Goal: Transaction & Acquisition: Purchase product/service

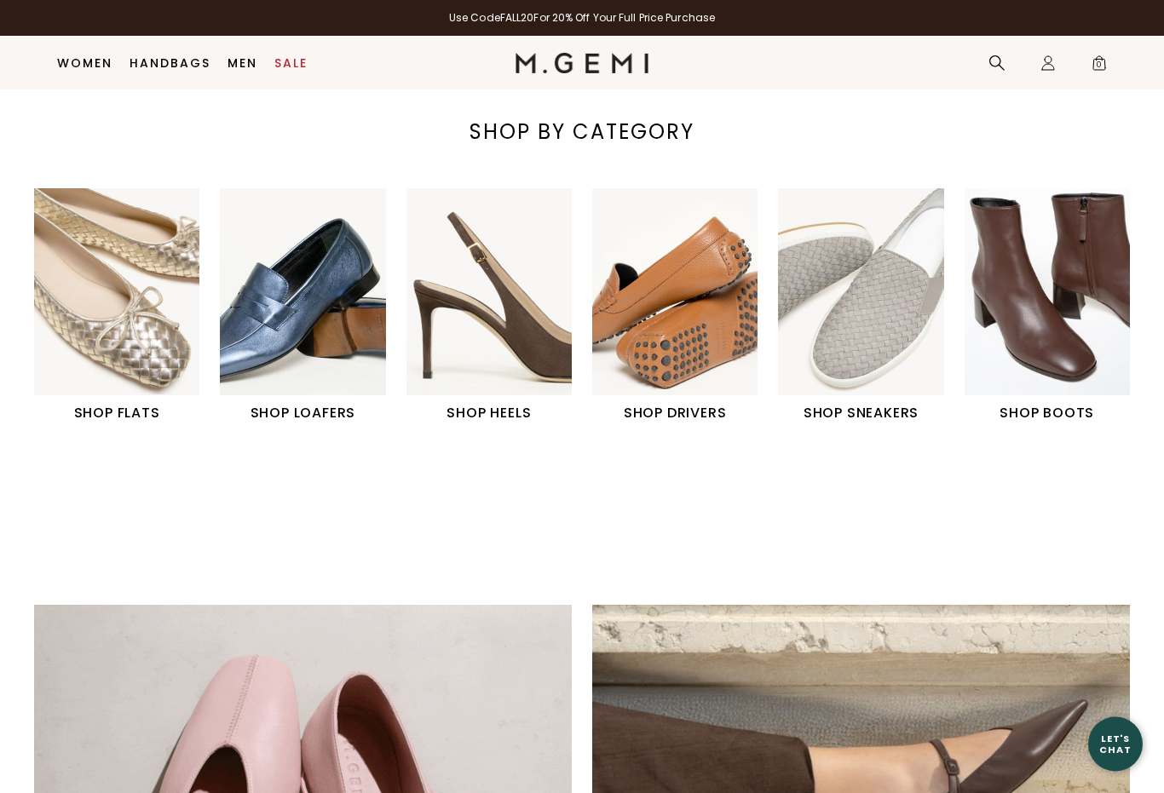
scroll to position [520, 0]
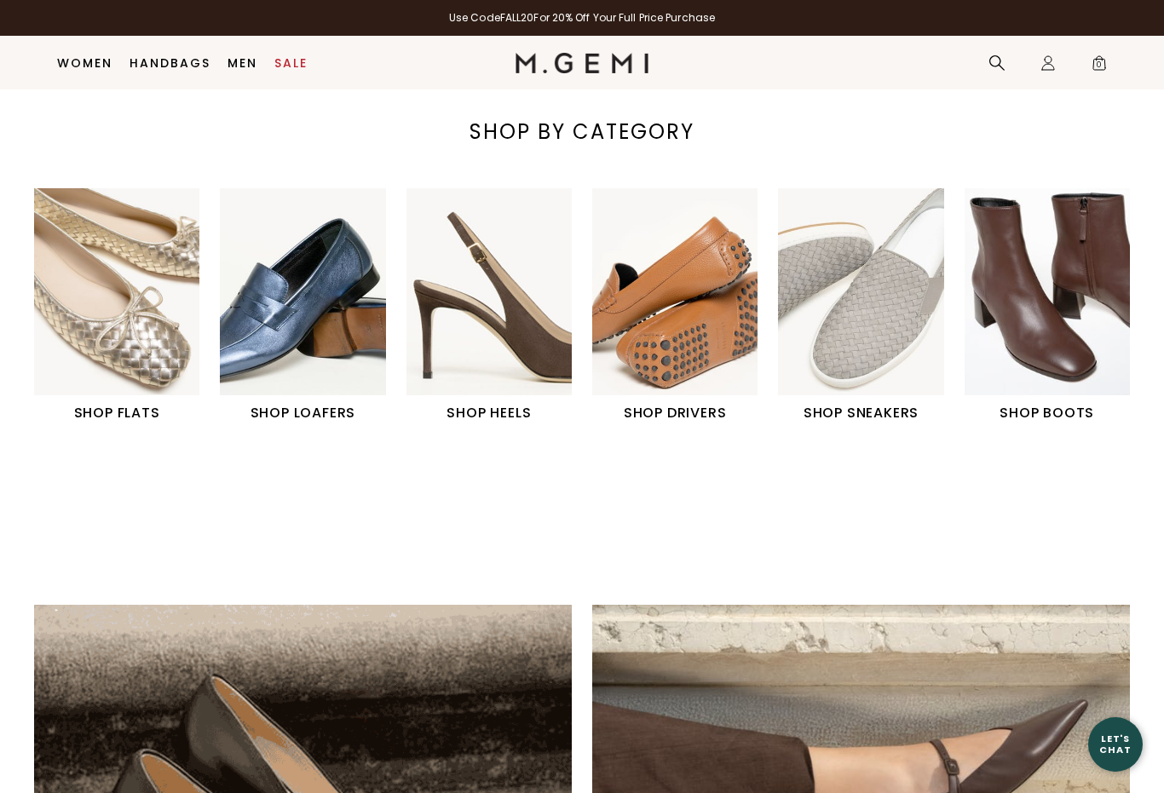
click at [283, 406] on h1 "SHOP LOAFERS" at bounding box center [302, 413] width 165 height 20
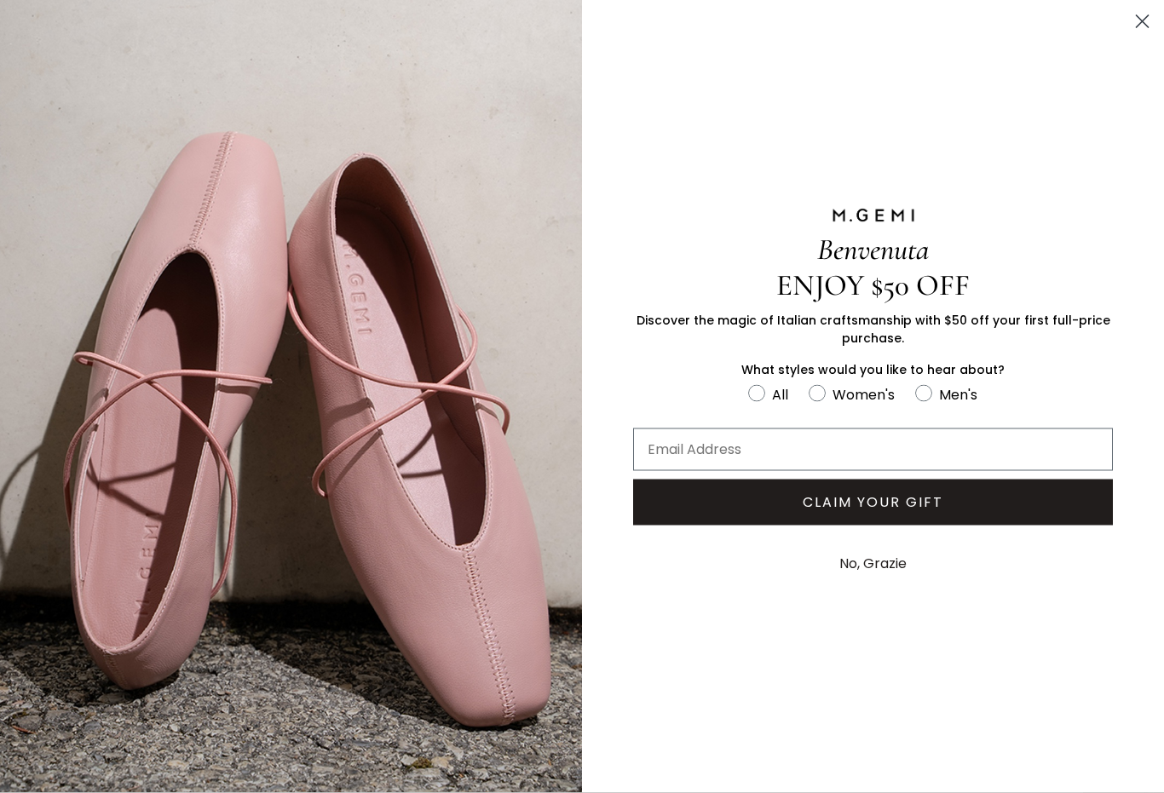
click at [1142, 29] on circle "Close dialog" at bounding box center [1142, 22] width 28 height 28
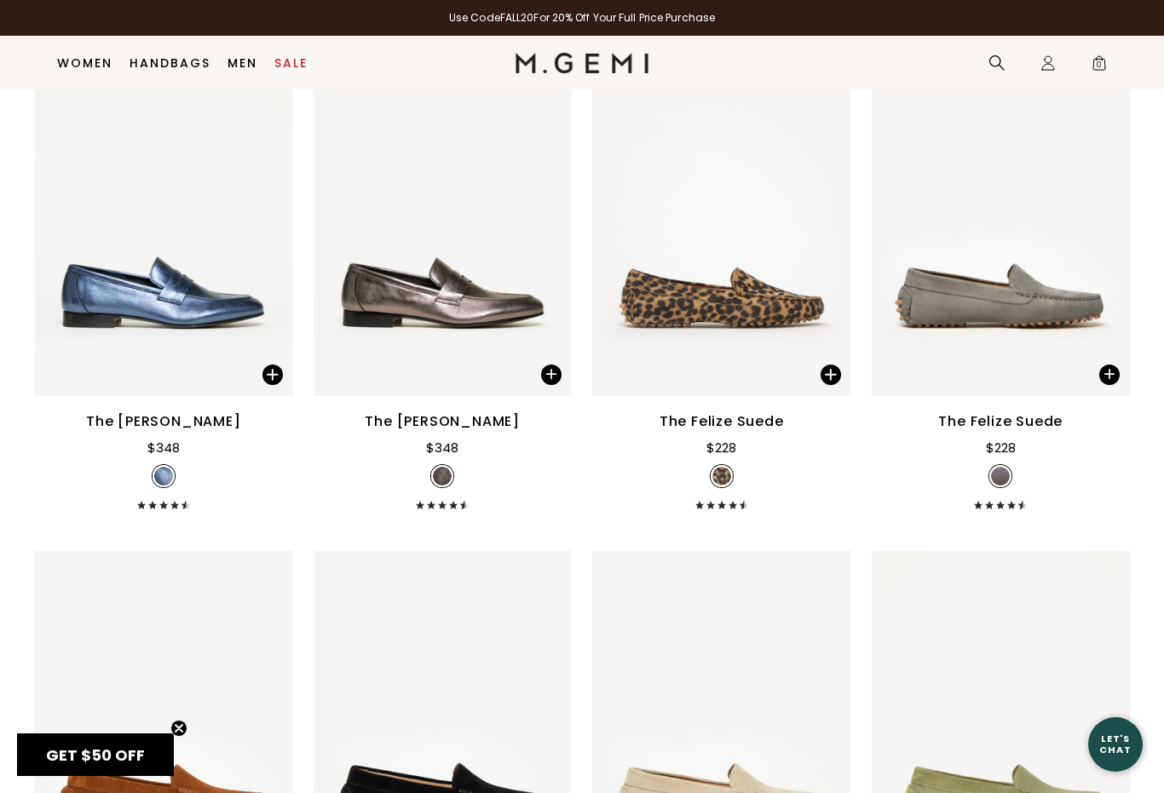
scroll to position [2317, 0]
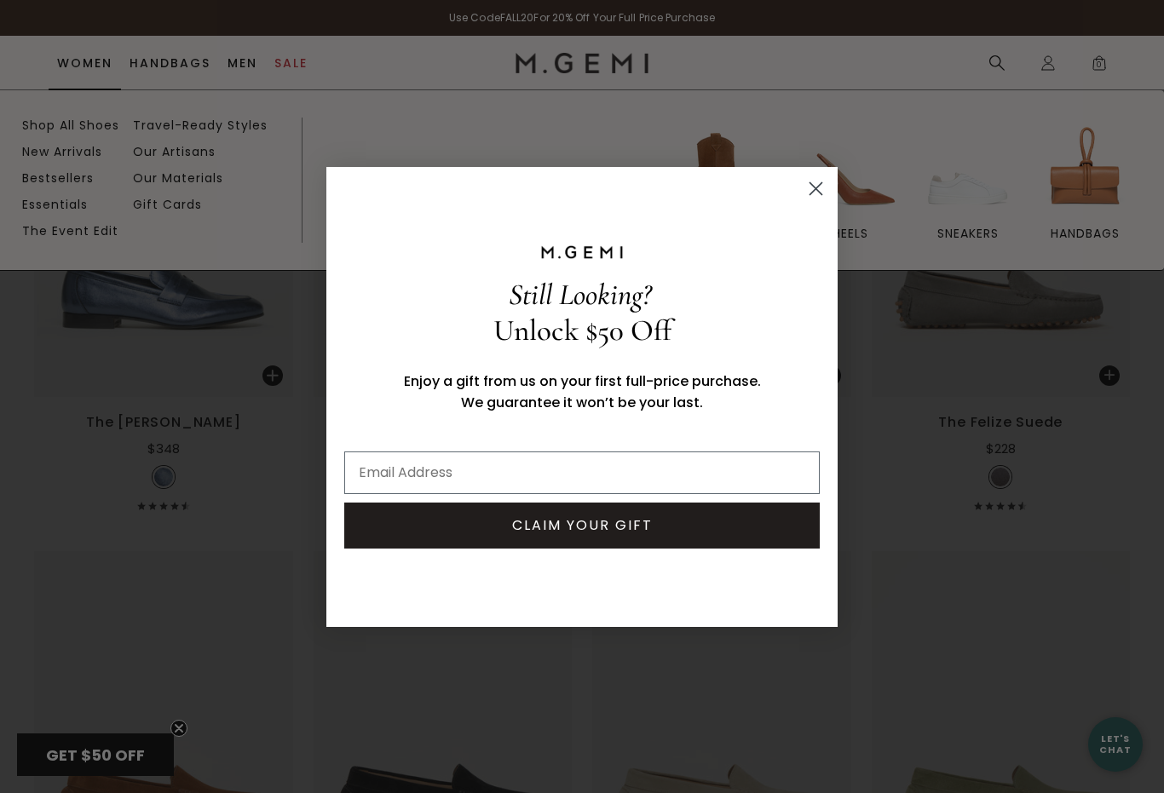
click at [802, 201] on icon "Close dialog" at bounding box center [816, 189] width 30 height 30
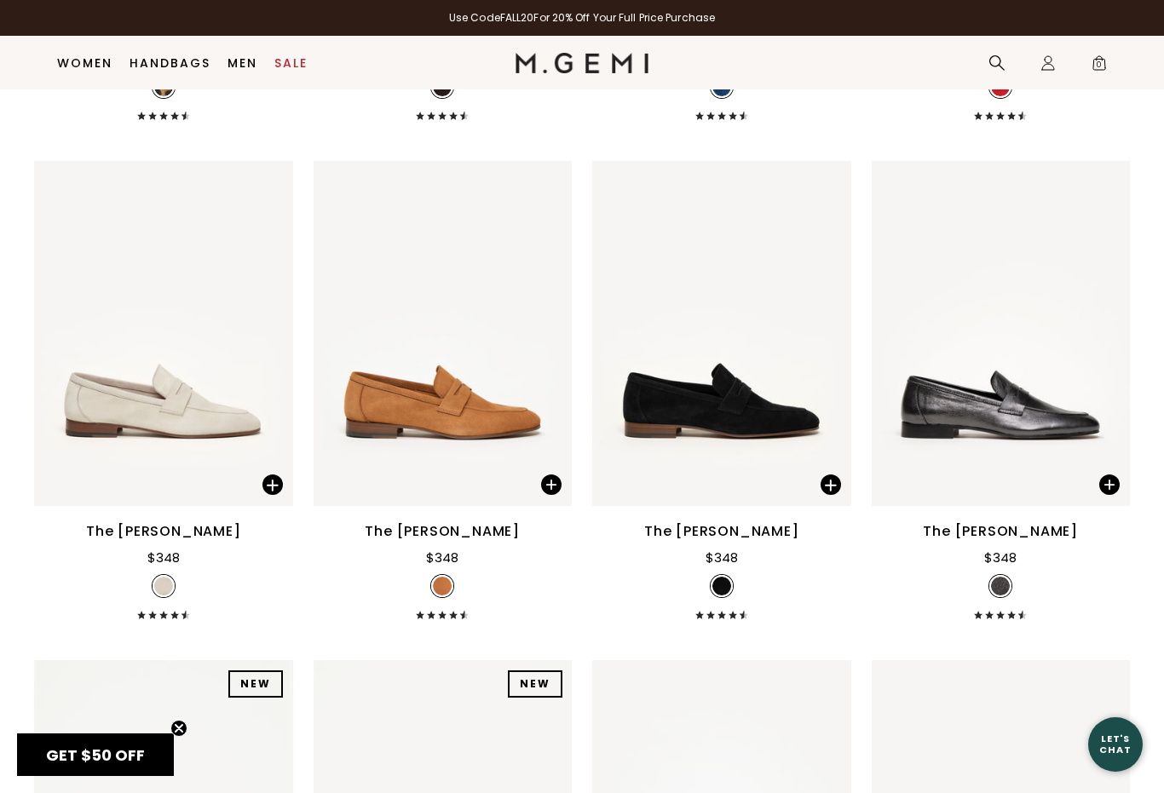
scroll to position [1707, 0]
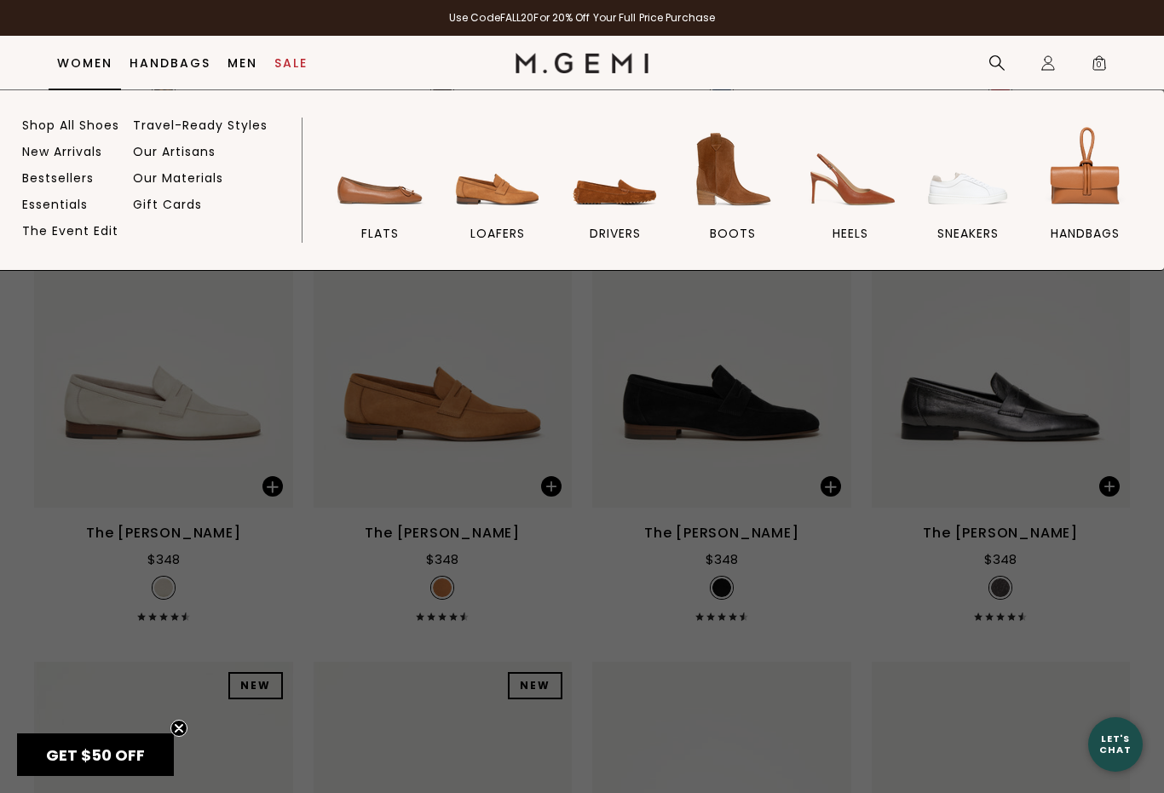
click at [376, 210] on img at bounding box center [379, 169] width 95 height 95
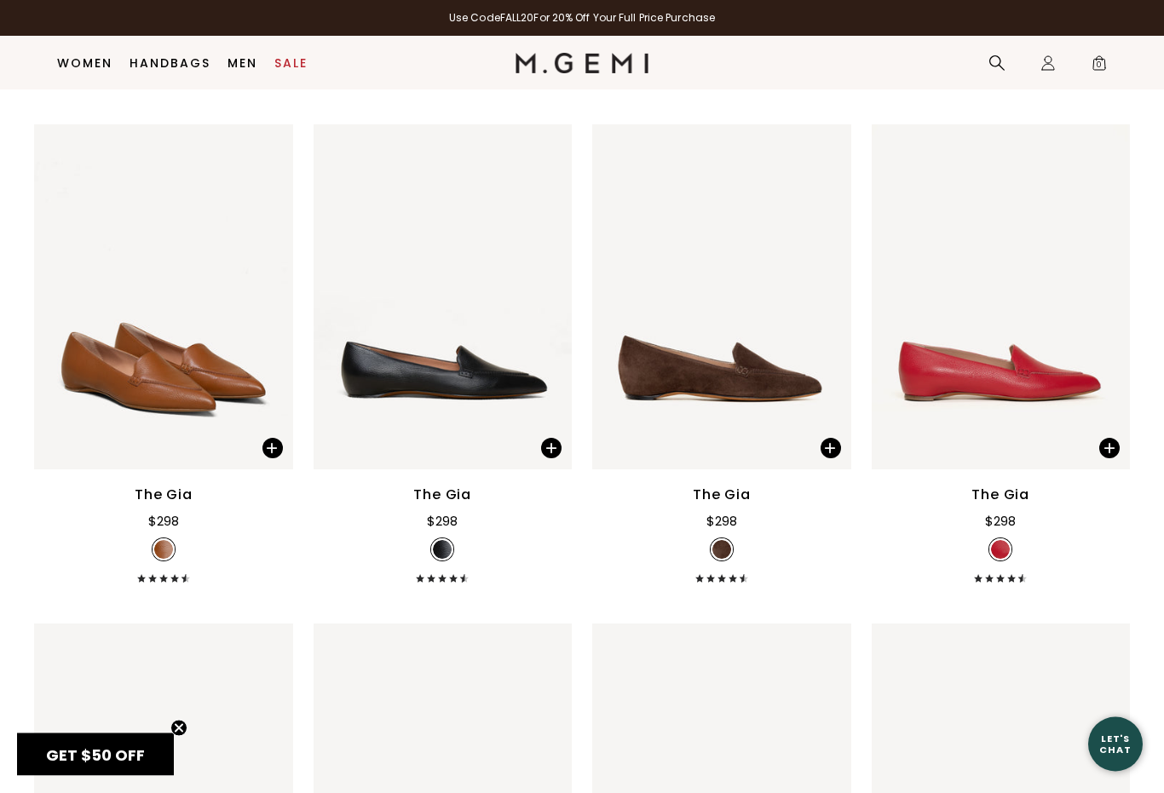
scroll to position [1214, 0]
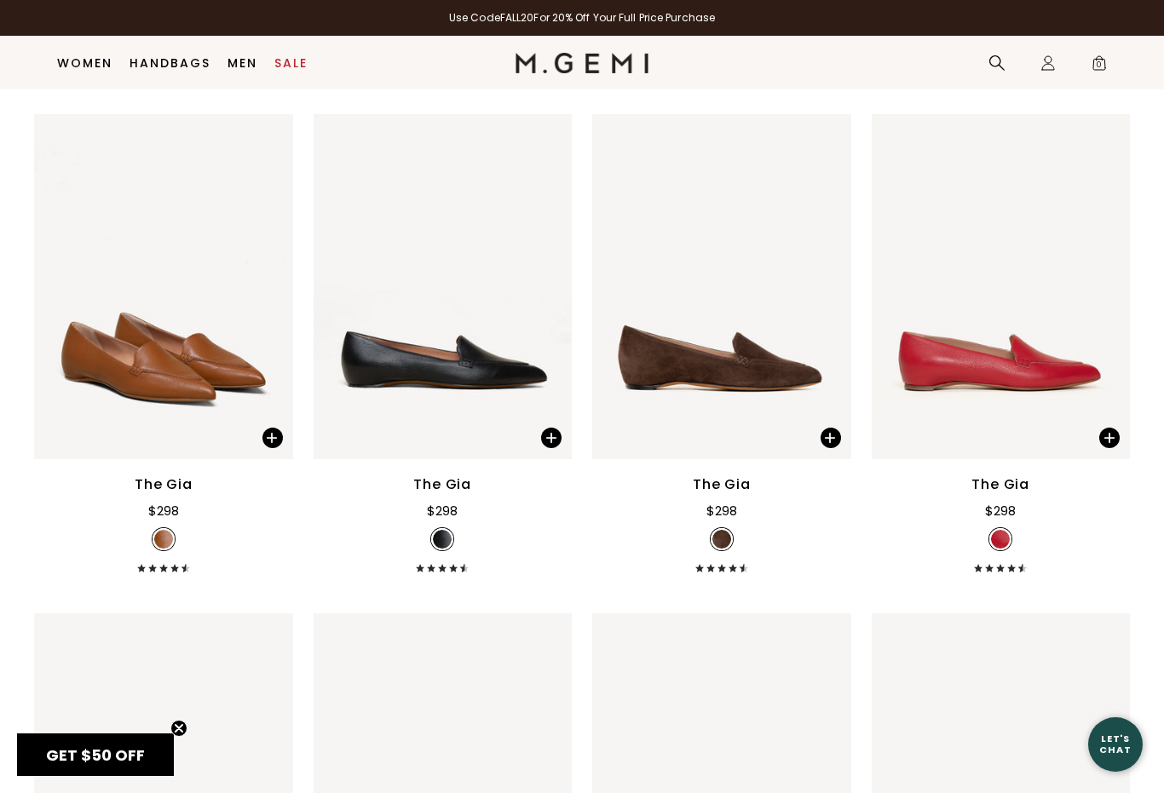
click at [738, 495] on div "The Gia" at bounding box center [722, 485] width 58 height 20
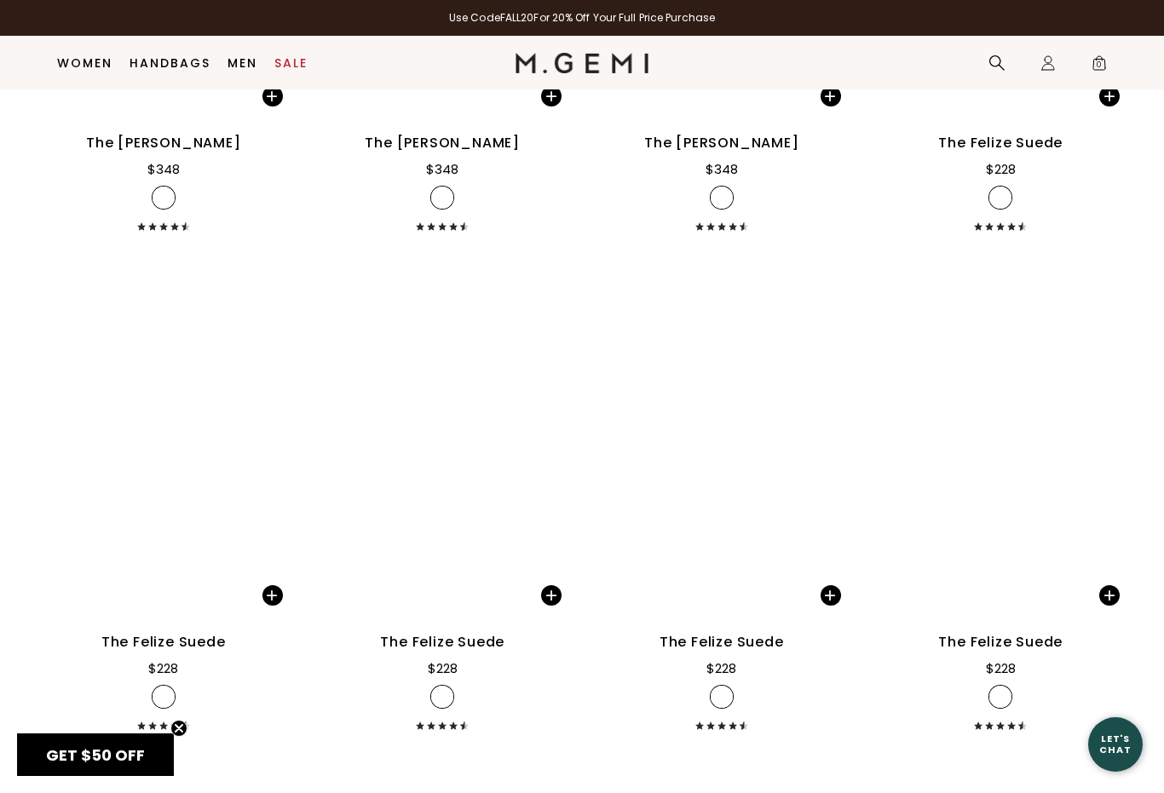
scroll to position [7550, 0]
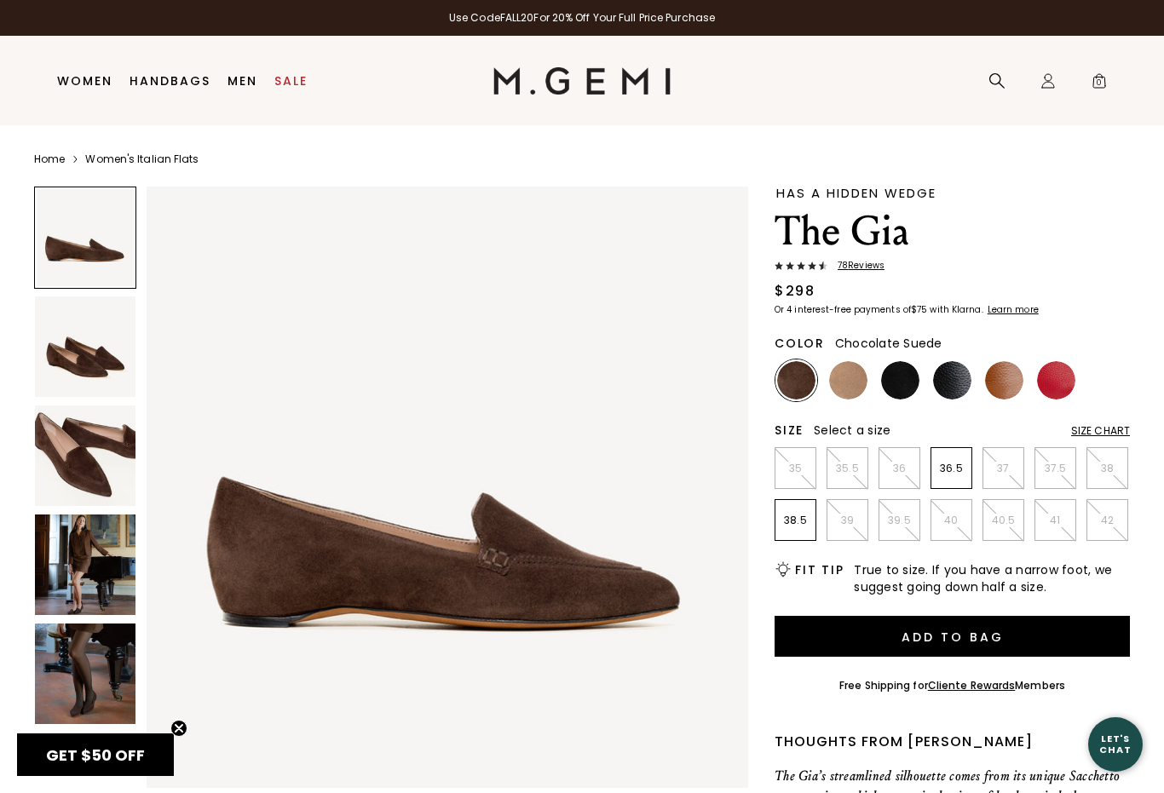
click at [802, 392] on img at bounding box center [796, 380] width 38 height 38
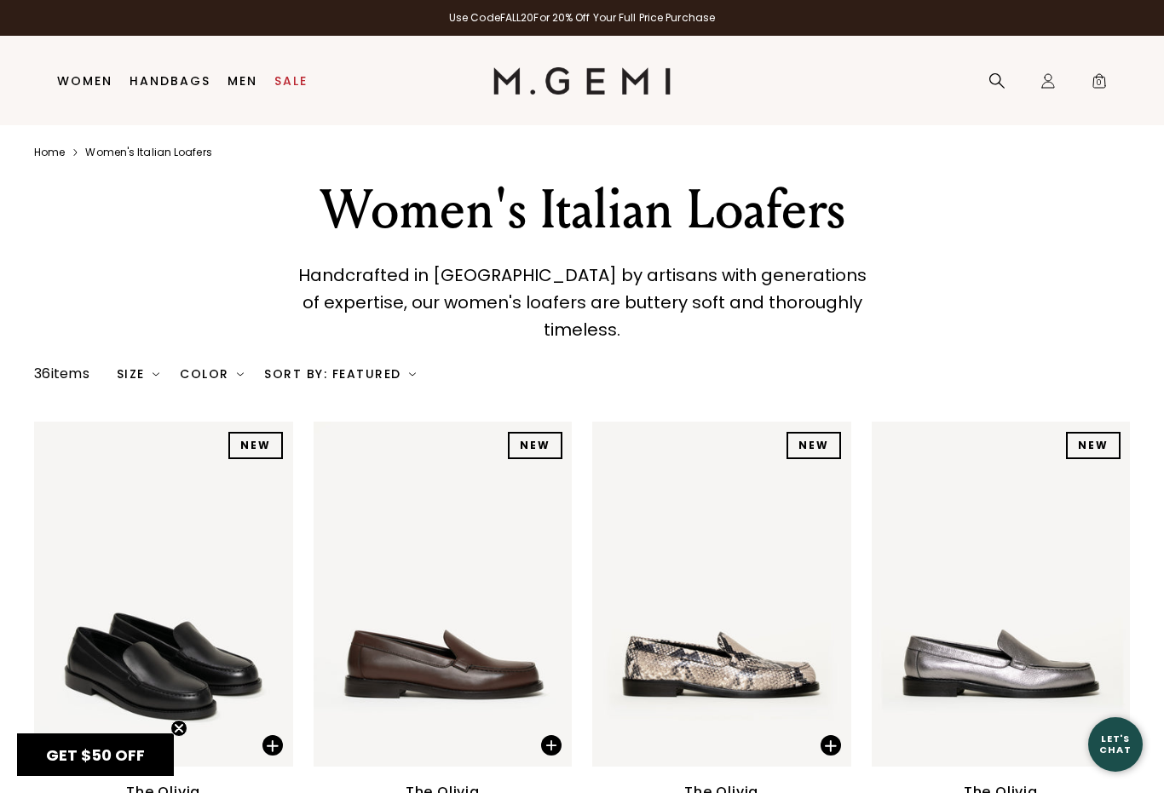
click at [167, 88] on link "Handbags" at bounding box center [170, 81] width 81 height 14
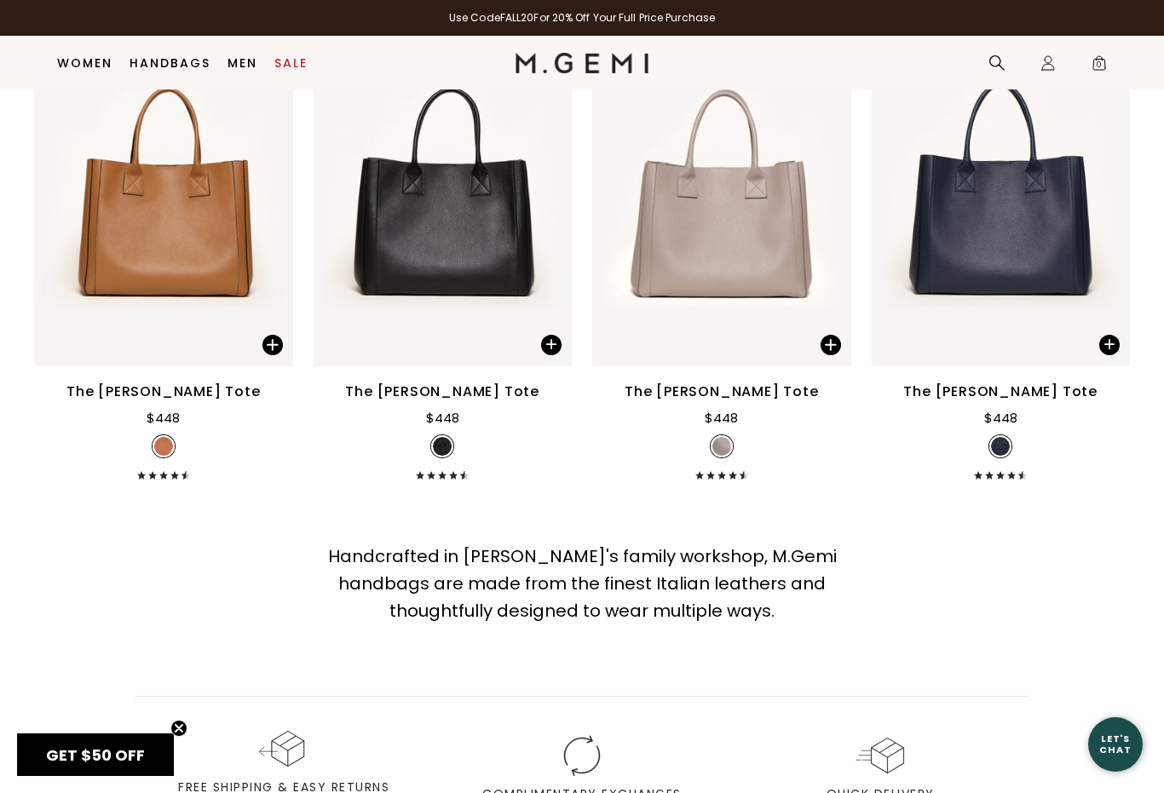
scroll to position [5363, 0]
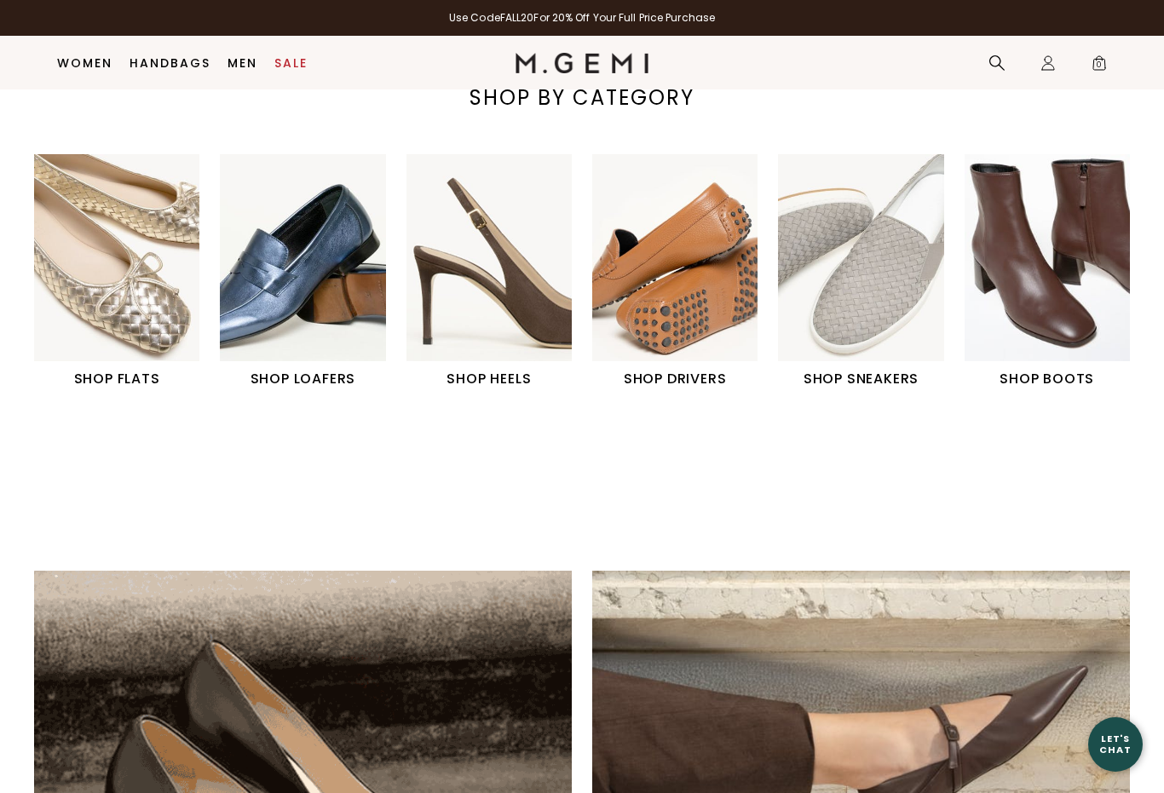
click at [685, 301] on img "4 / 6" at bounding box center [674, 257] width 165 height 207
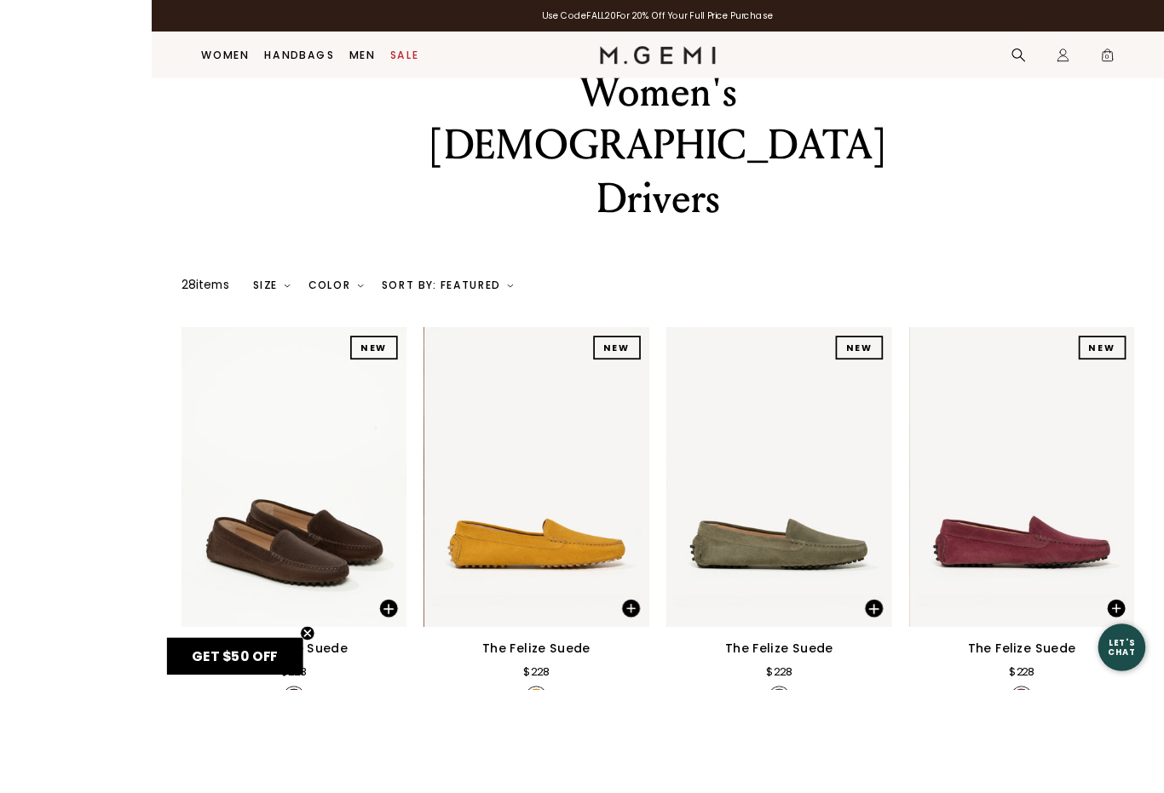
scroll to position [155, 0]
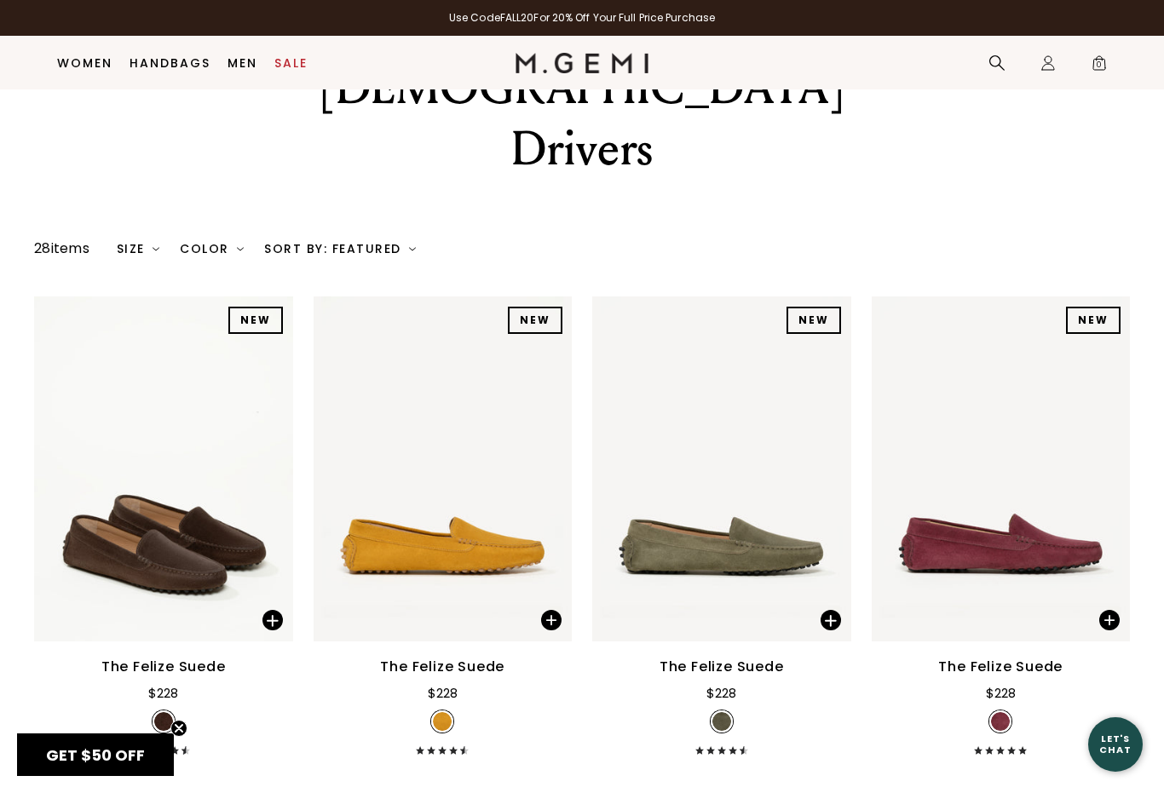
click at [210, 657] on div "The Felize Suede $228 + 9" at bounding box center [163, 706] width 259 height 98
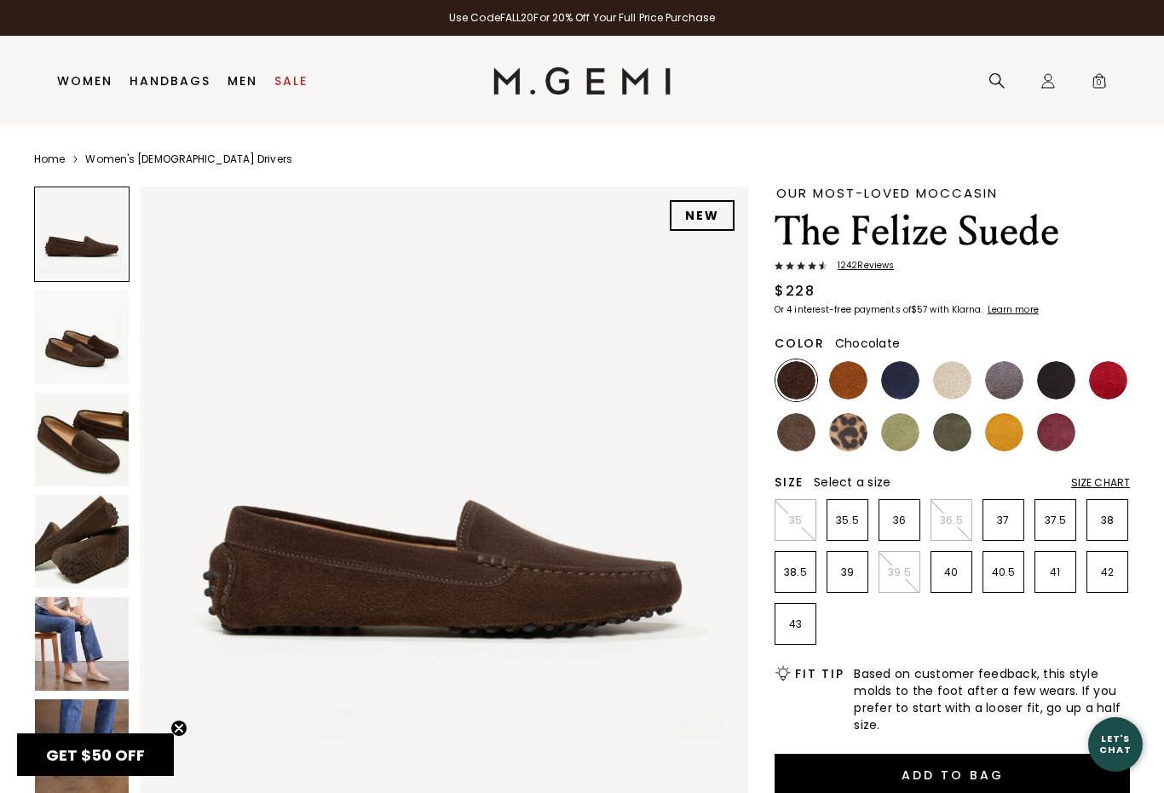
click at [793, 383] on img at bounding box center [796, 380] width 38 height 38
click at [949, 579] on p "40" at bounding box center [951, 573] width 40 height 14
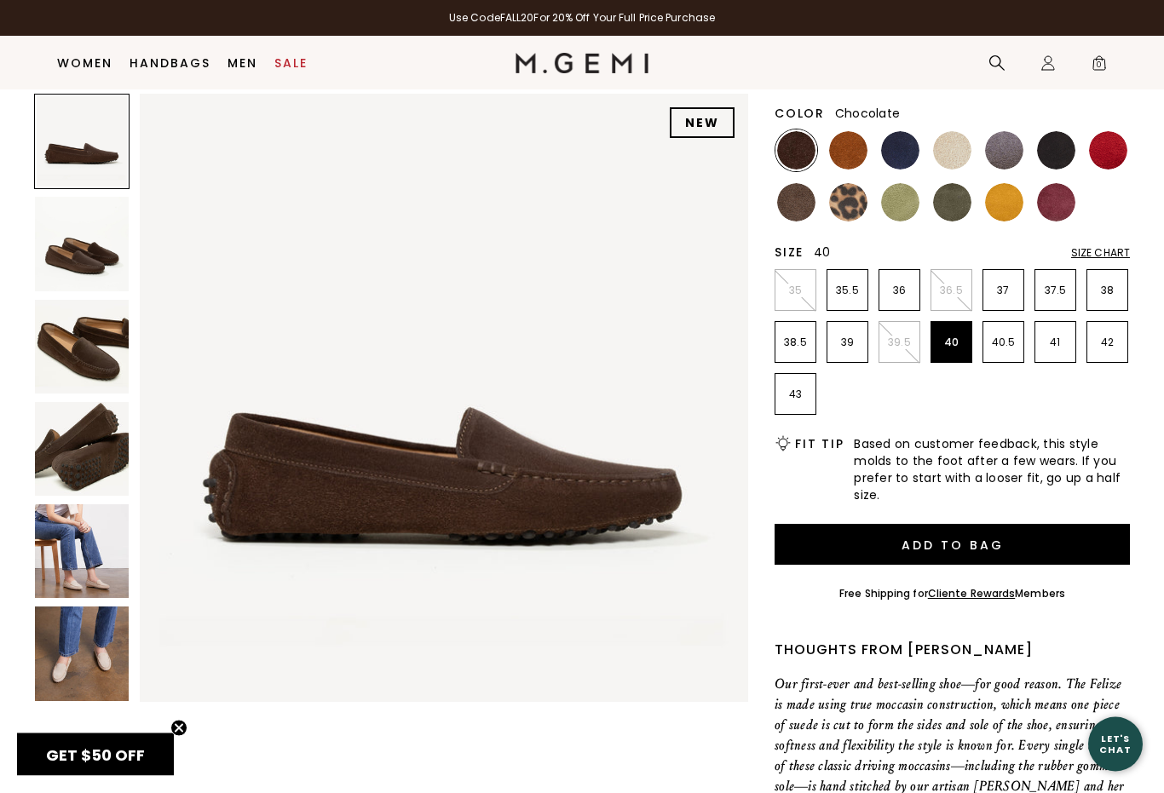
click at [1084, 550] on button "Add to Bag" at bounding box center [951, 545] width 355 height 41
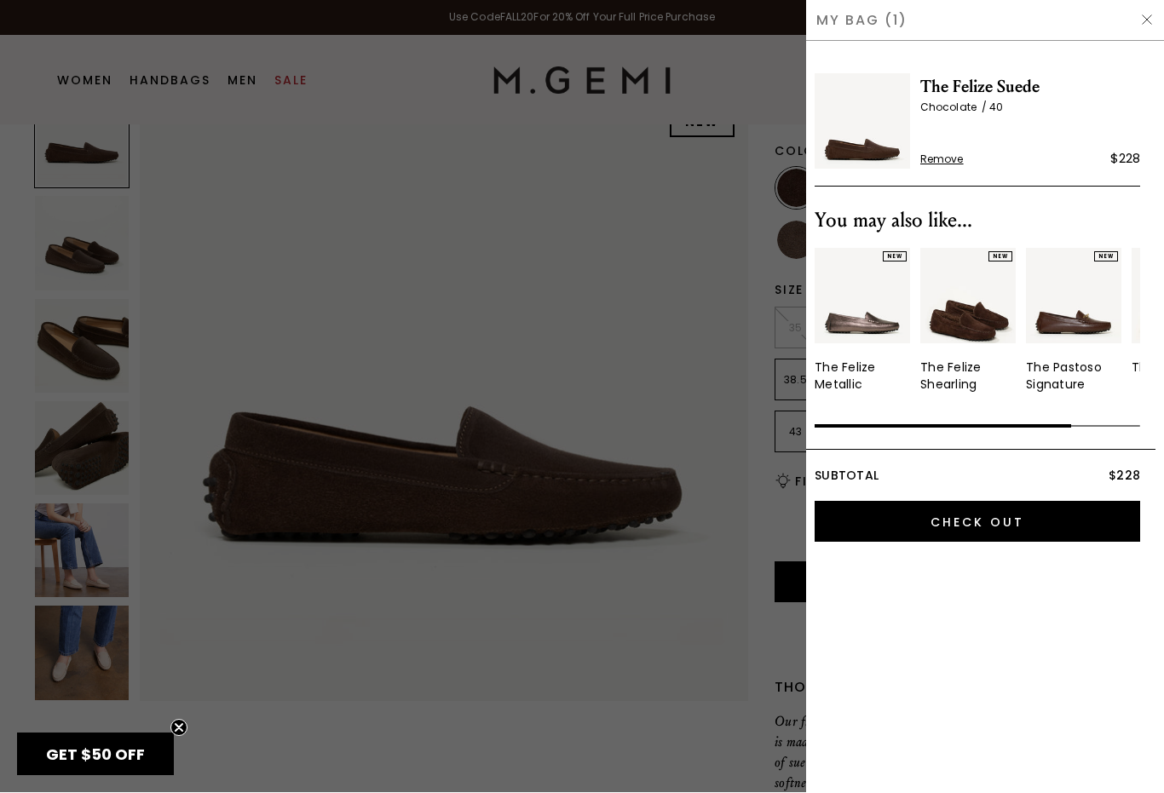
click at [958, 521] on input "Check Out" at bounding box center [977, 522] width 325 height 41
click at [976, 540] on input "Check Out" at bounding box center [977, 522] width 325 height 41
